Goal: Navigation & Orientation: Understand site structure

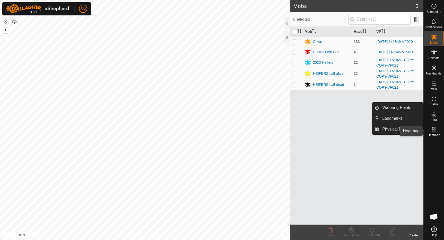
click at [438, 131] on es-heatmap-svg-icon at bounding box center [433, 129] width 9 height 8
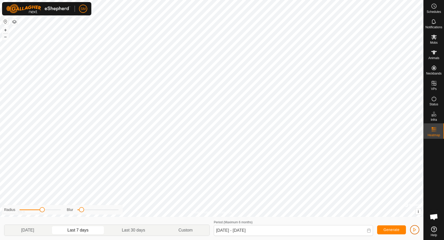
click at [416, 230] on span "button" at bounding box center [414, 230] width 4 height 4
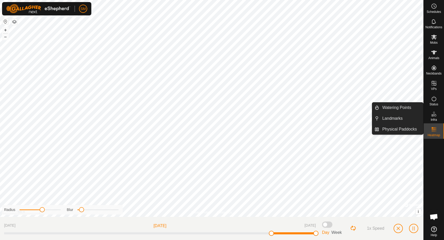
click at [434, 119] on span "Infra" at bounding box center [433, 119] width 6 height 3
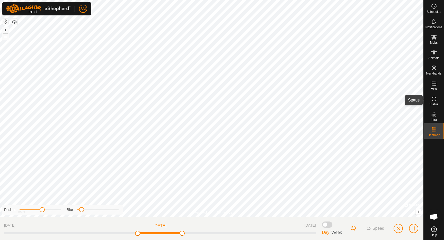
click at [436, 102] on icon at bounding box center [434, 99] width 6 height 6
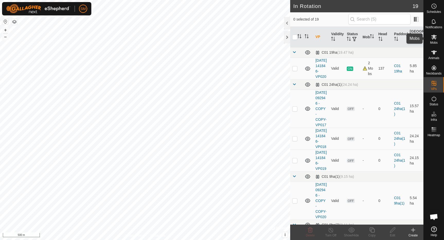
click at [432, 42] on span "Mobs" at bounding box center [433, 42] width 7 height 3
